Goal: Navigation & Orientation: Find specific page/section

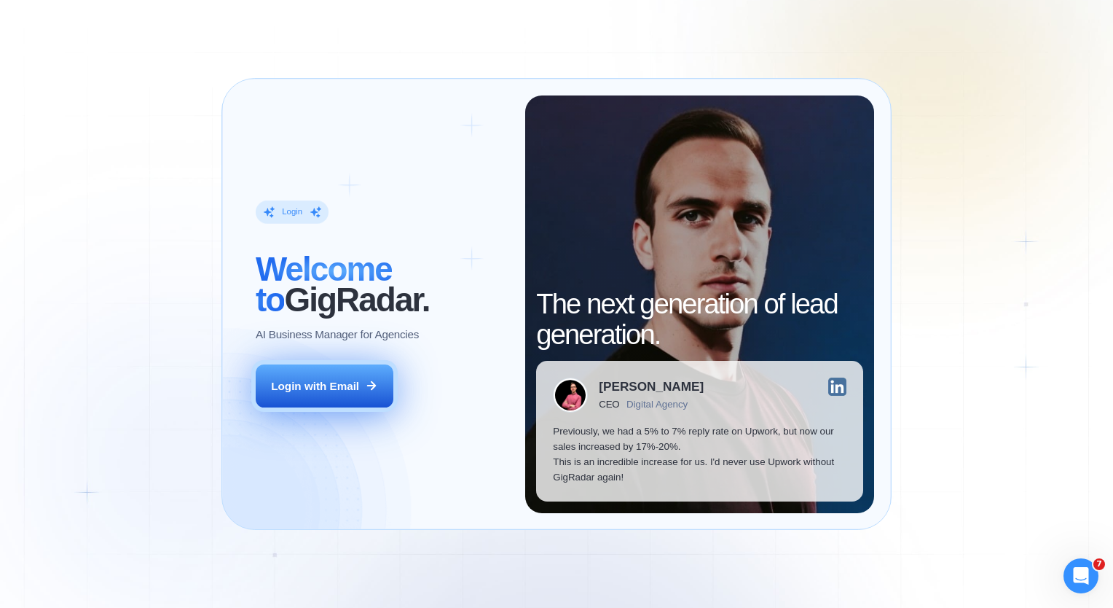
click at [297, 391] on div "Login with Email" at bounding box center [315, 385] width 88 height 15
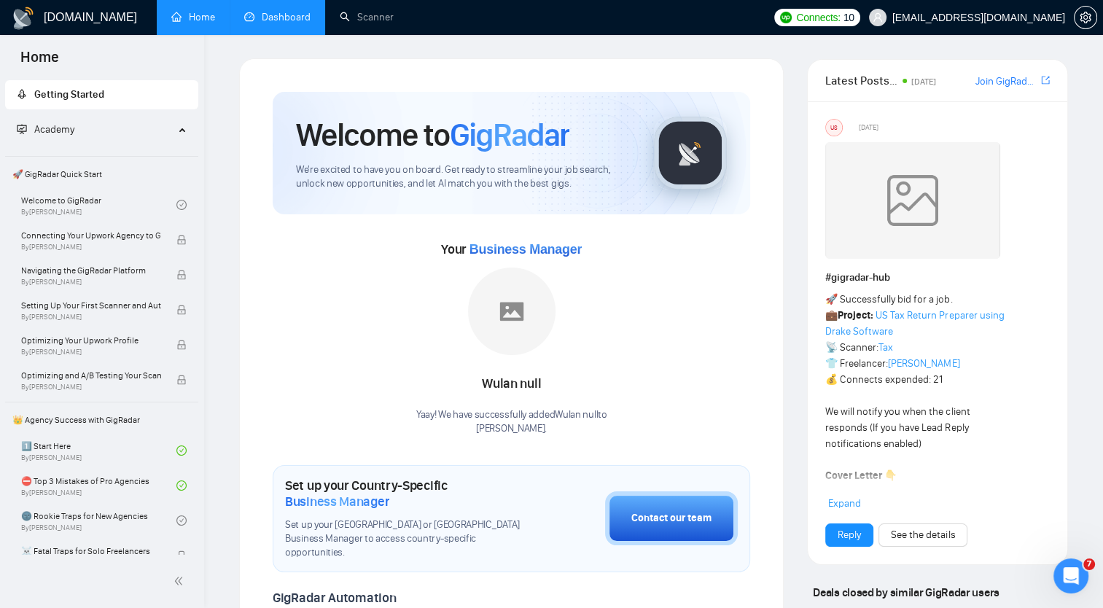
click at [278, 19] on link "Dashboard" at bounding box center [277, 17] width 66 height 12
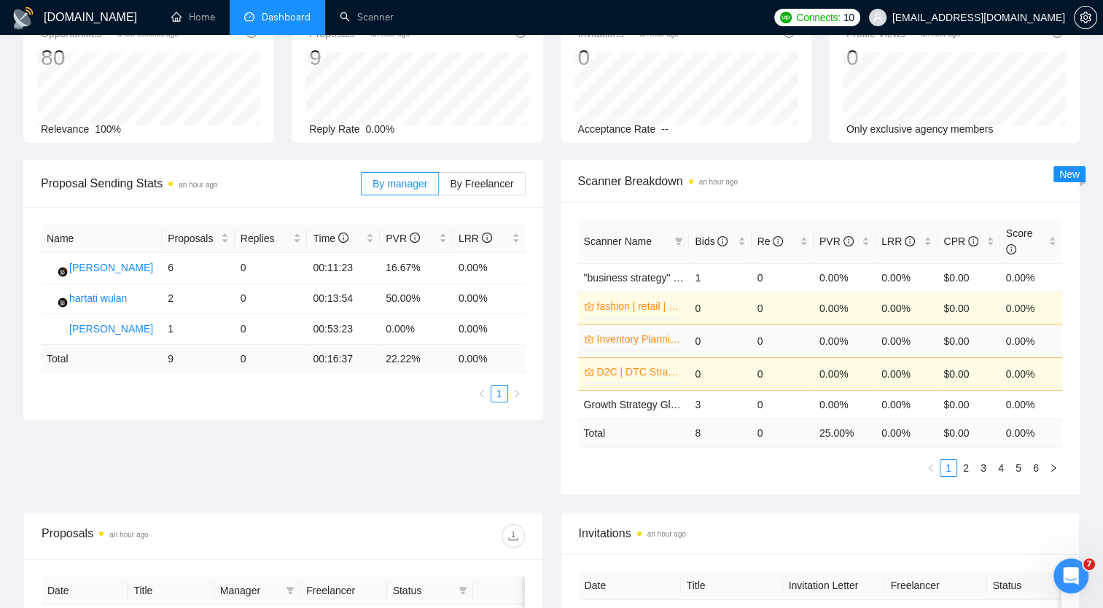
scroll to position [95, 0]
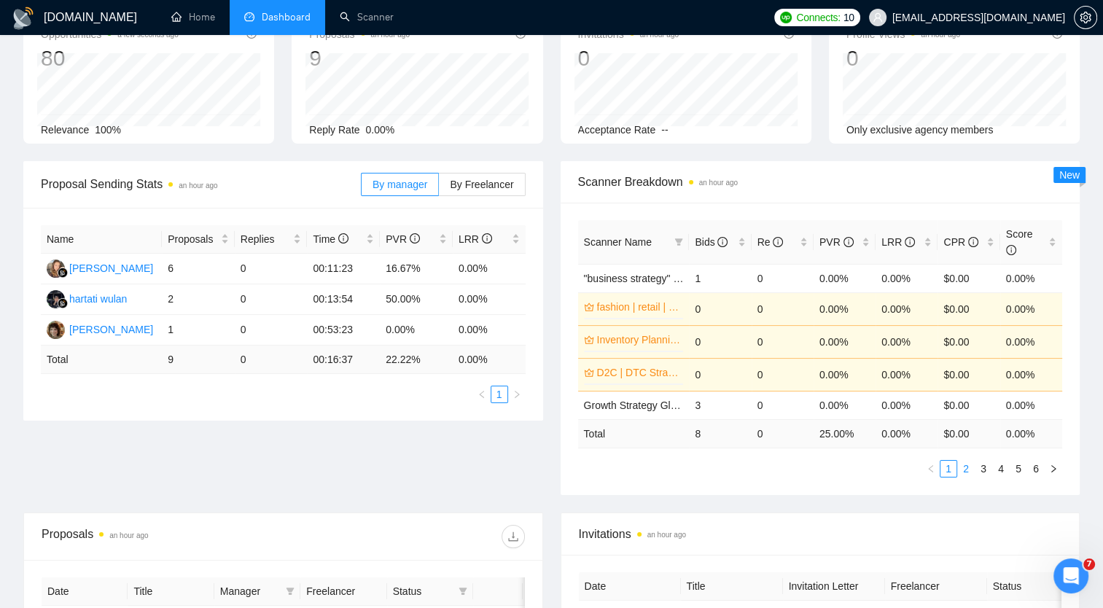
click at [965, 461] on link "2" at bounding box center [966, 469] width 16 height 16
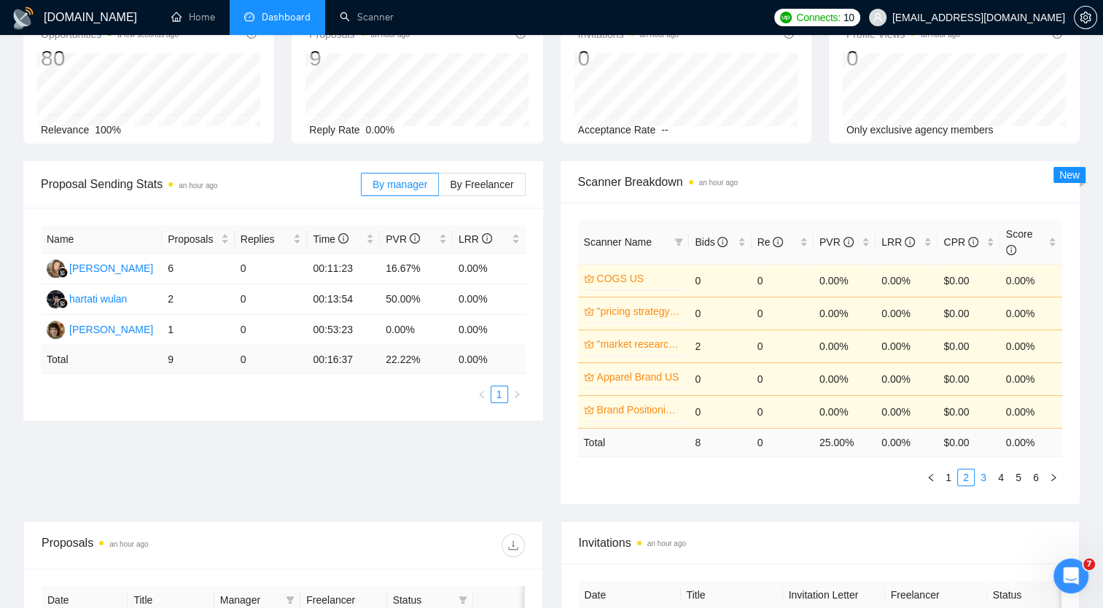
click at [982, 469] on link "3" at bounding box center [983, 477] width 16 height 16
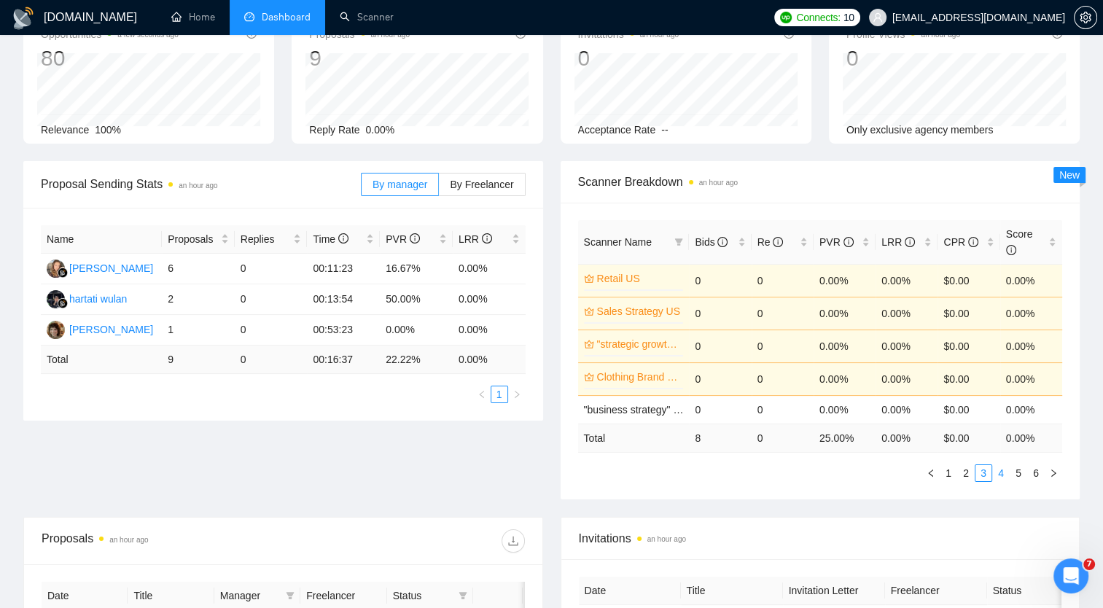
click at [1001, 465] on link "4" at bounding box center [1001, 473] width 16 height 16
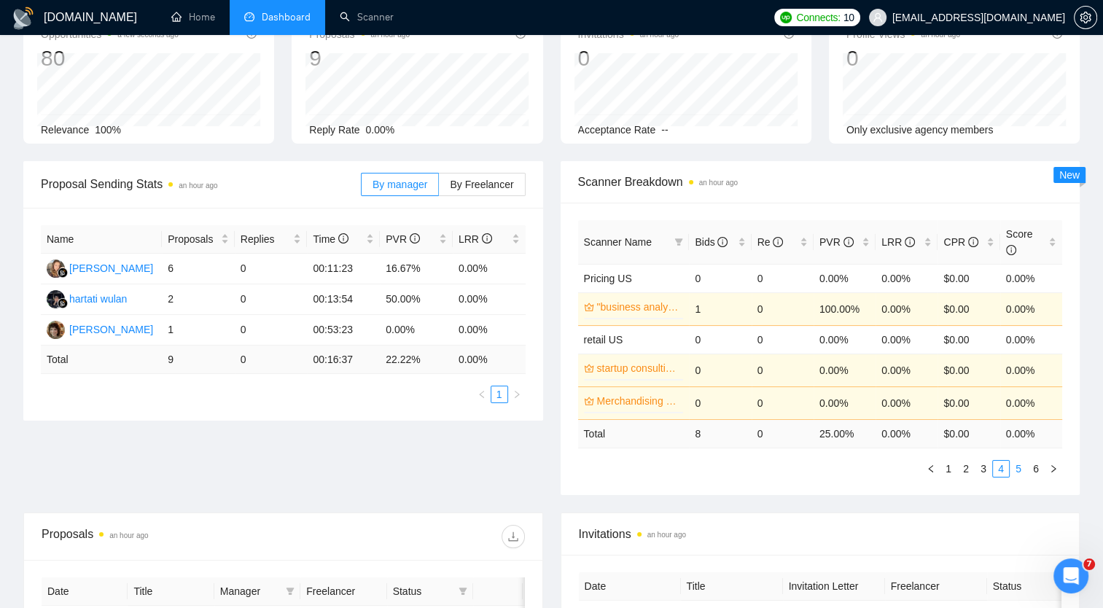
click at [1021, 461] on link "5" at bounding box center [1018, 469] width 16 height 16
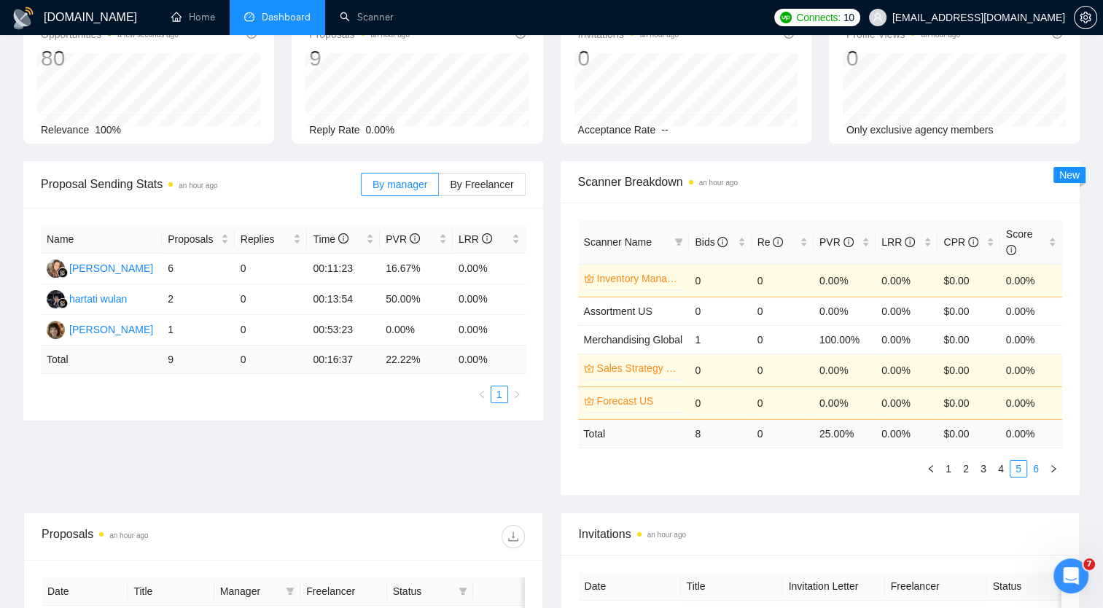
click at [1036, 461] on link "6" at bounding box center [1036, 469] width 16 height 16
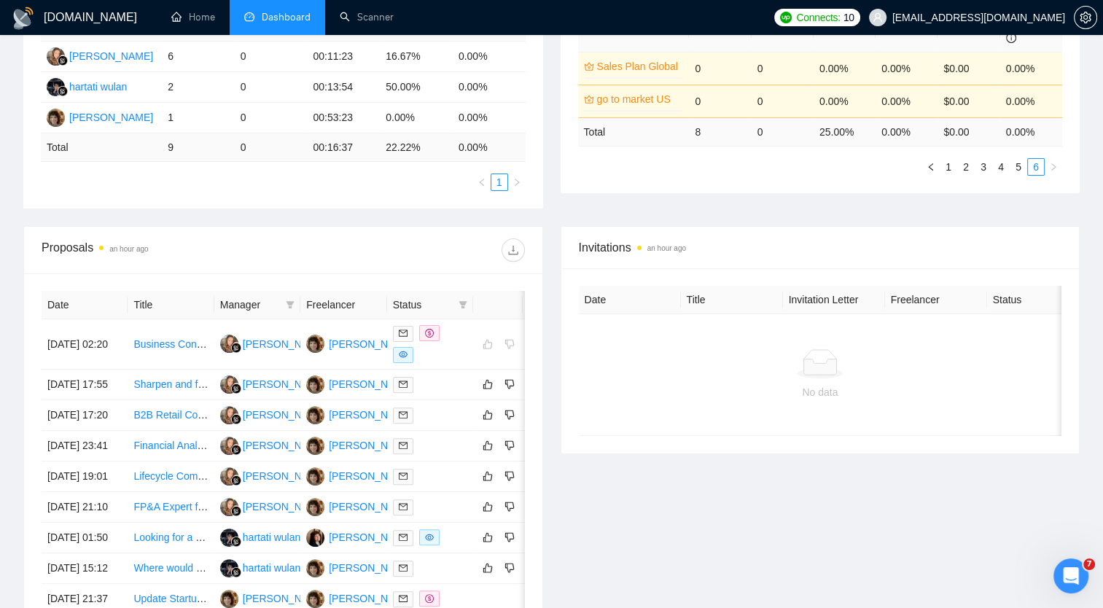
scroll to position [0, 0]
